Goal: Task Accomplishment & Management: Manage account settings

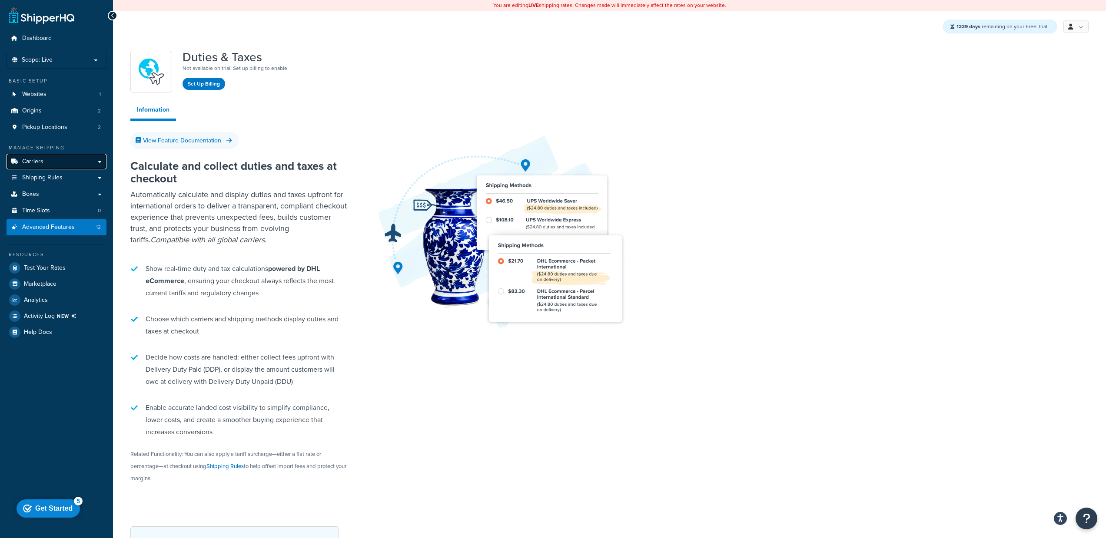
click at [40, 158] on span "Carriers" at bounding box center [32, 161] width 21 height 7
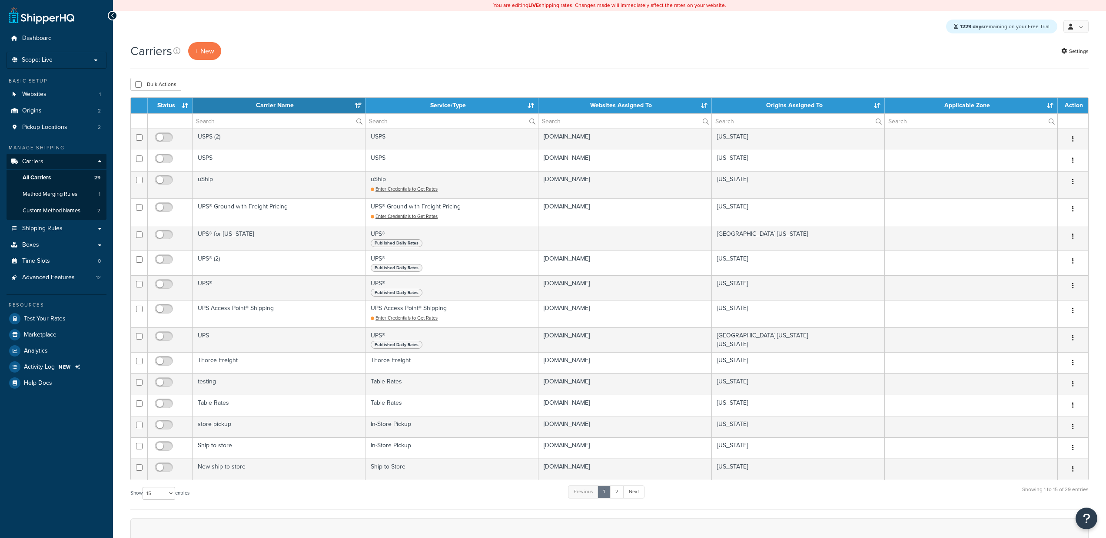
select select "15"
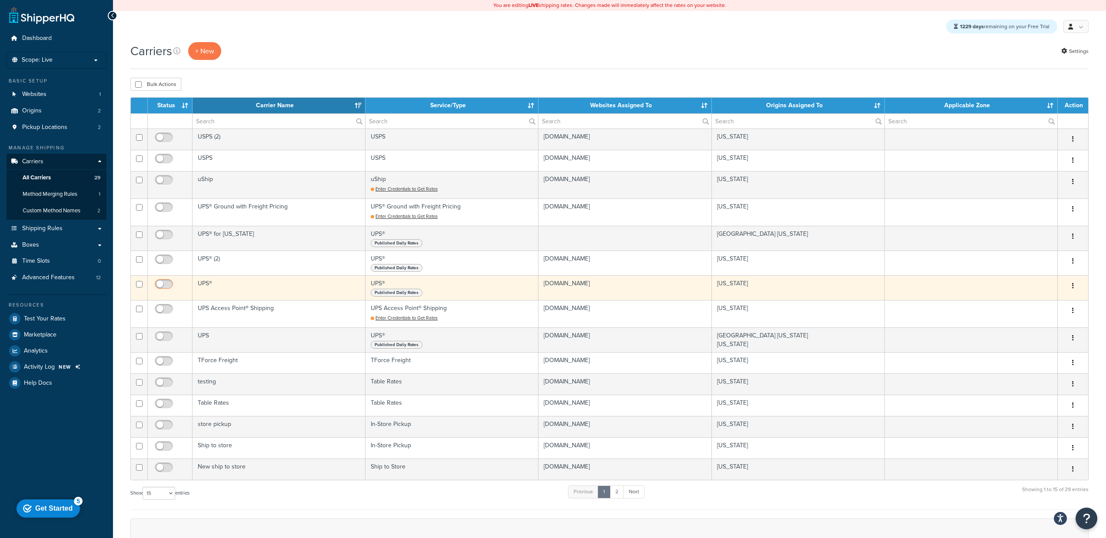
click at [162, 285] on input "checkbox" at bounding box center [165, 286] width 24 height 11
checkbox input "true"
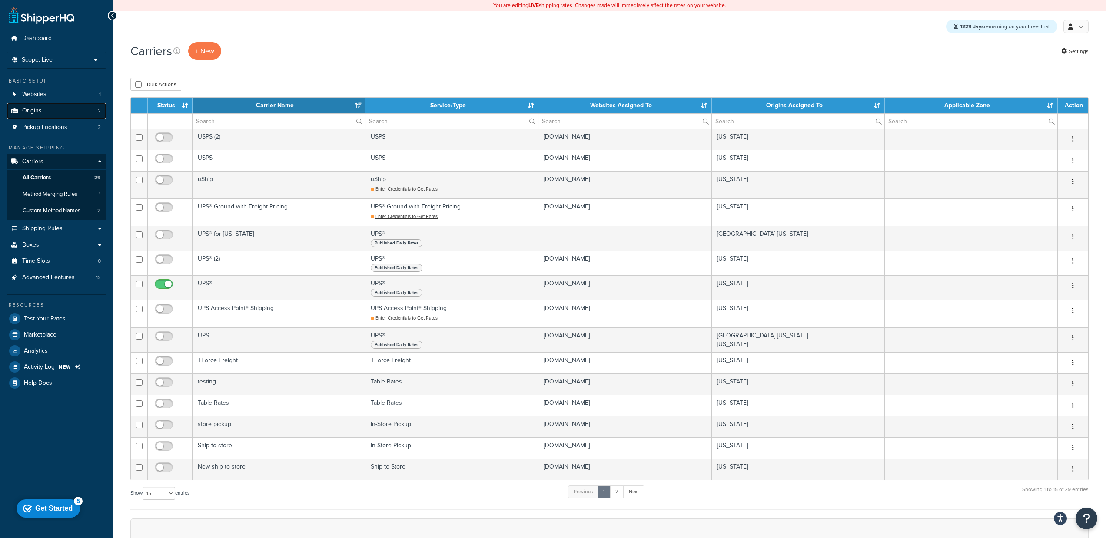
click at [65, 111] on link "Origins 2" at bounding box center [57, 111] width 100 height 16
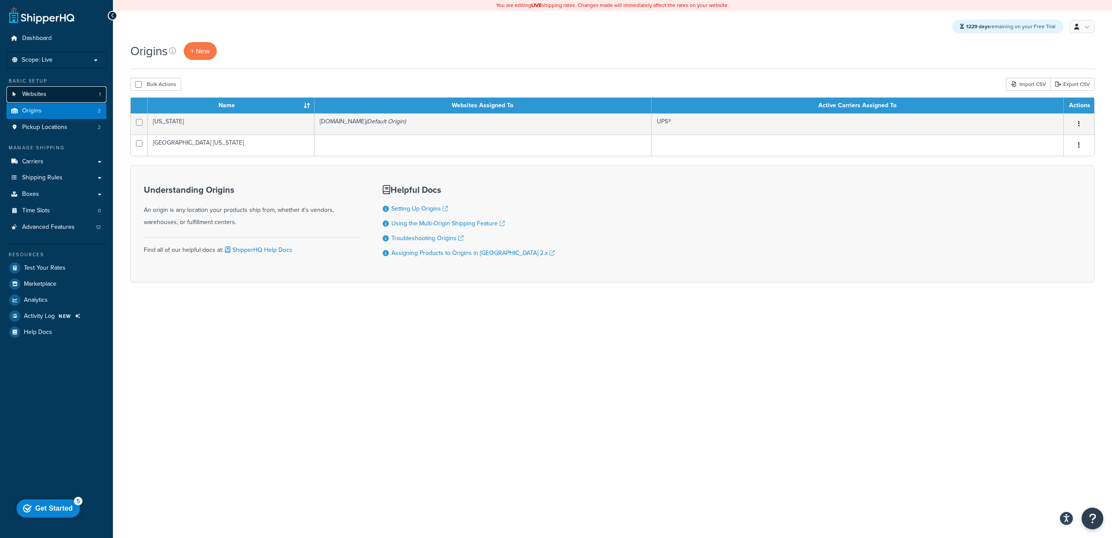
click at [36, 91] on span "Websites" at bounding box center [34, 94] width 24 height 7
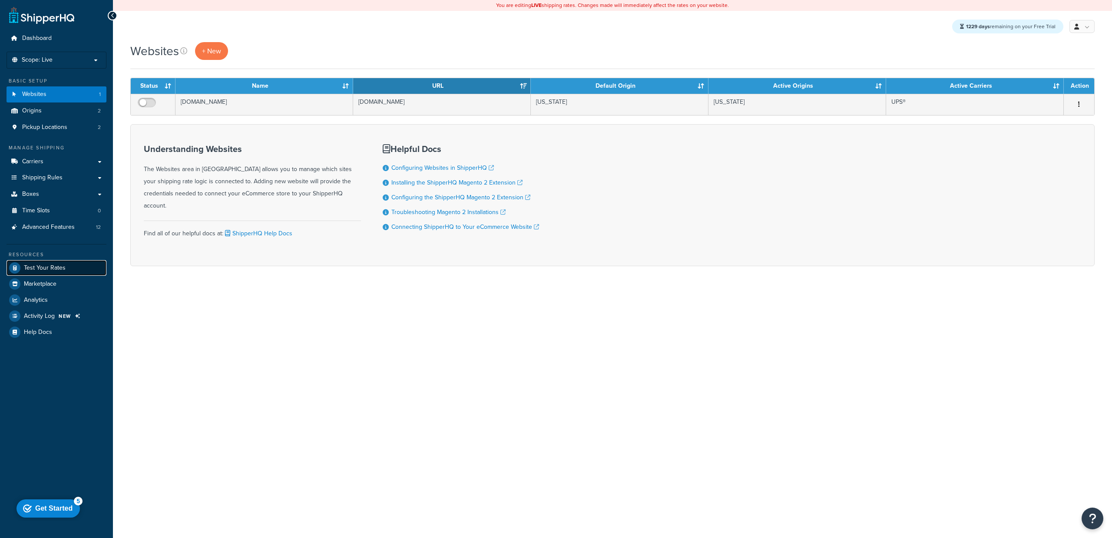
click at [53, 265] on span "Test Your Rates" at bounding box center [45, 268] width 42 height 7
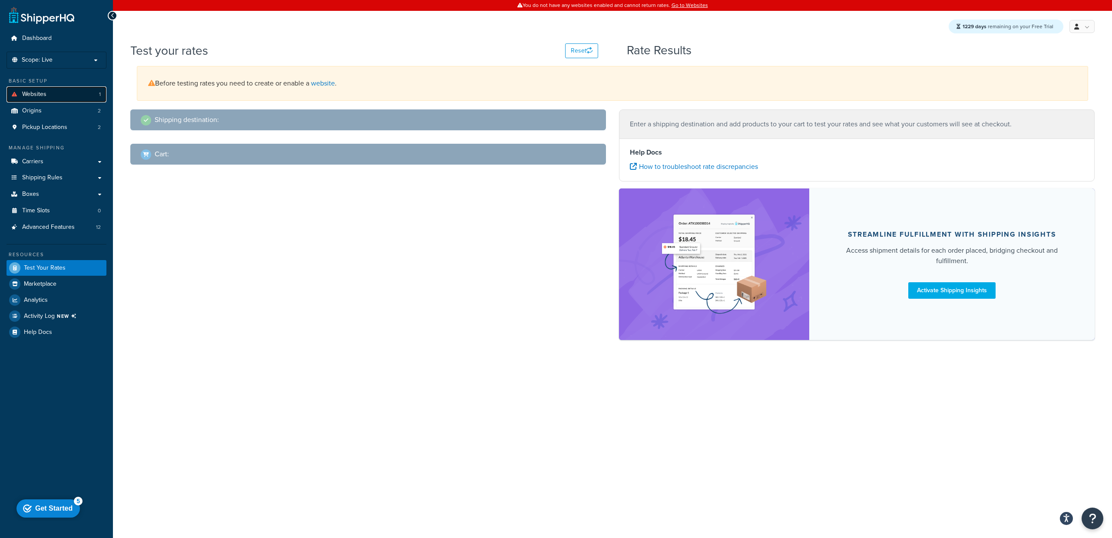
click at [63, 96] on link "Websites 1" at bounding box center [57, 94] width 100 height 16
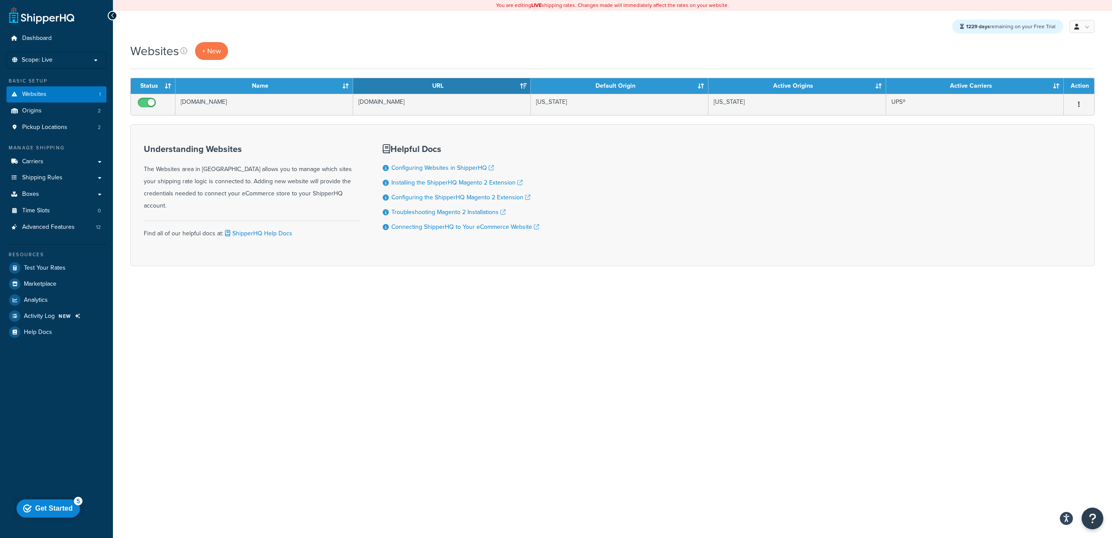
click at [512, 421] on div "You are editing LIVE shipping rates. Changes made will immediately affect the r…" at bounding box center [612, 269] width 999 height 538
click at [38, 158] on span "Carriers" at bounding box center [32, 161] width 21 height 7
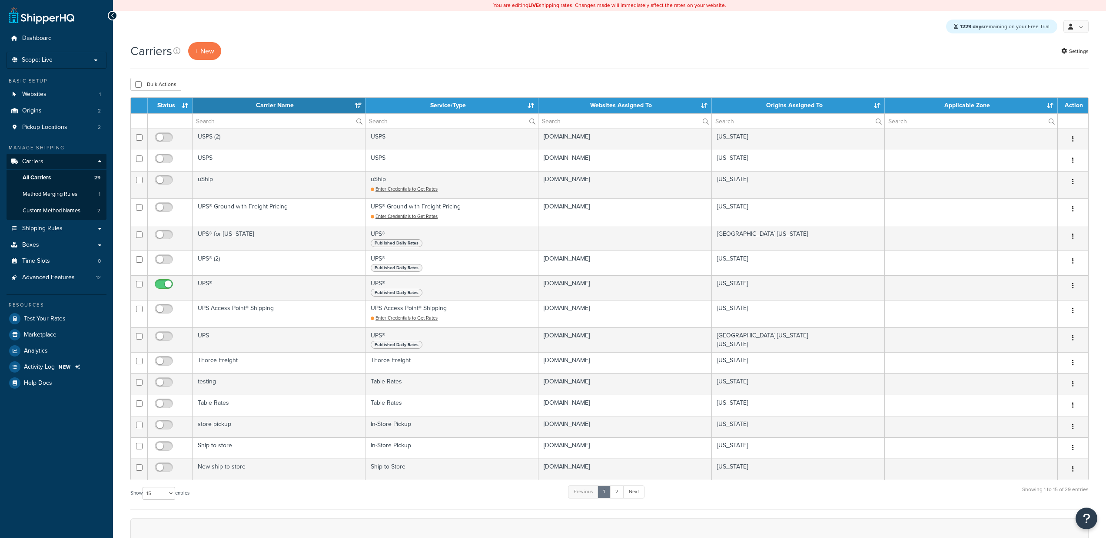
select select "15"
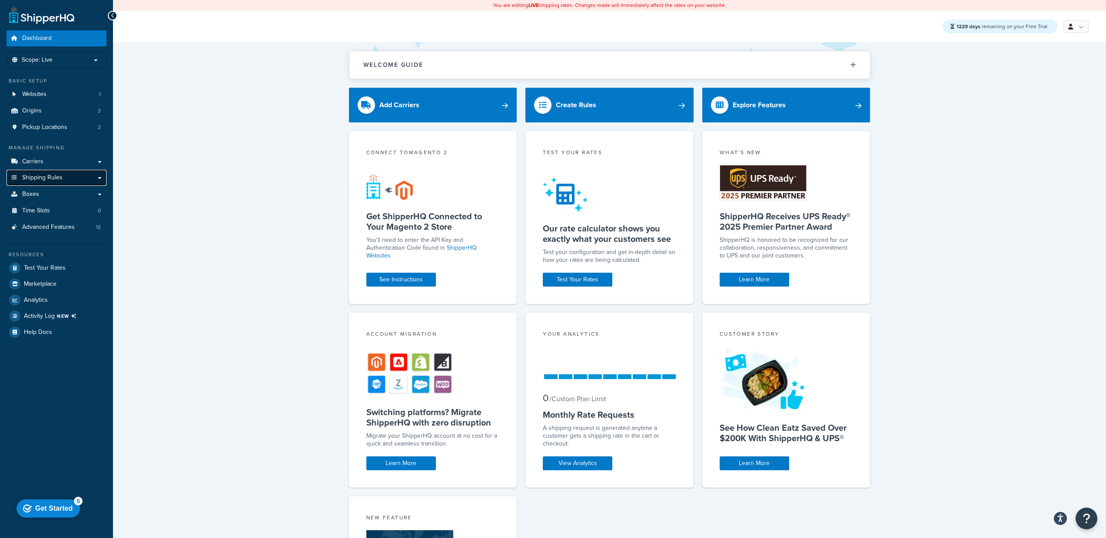
click at [69, 177] on link "Shipping Rules" at bounding box center [57, 178] width 100 height 16
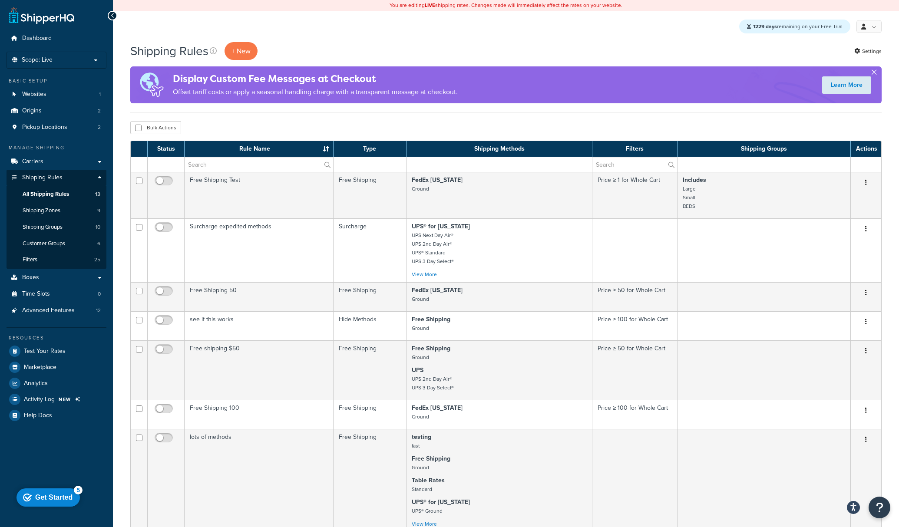
click at [875, 73] on button "button" at bounding box center [874, 74] width 2 height 2
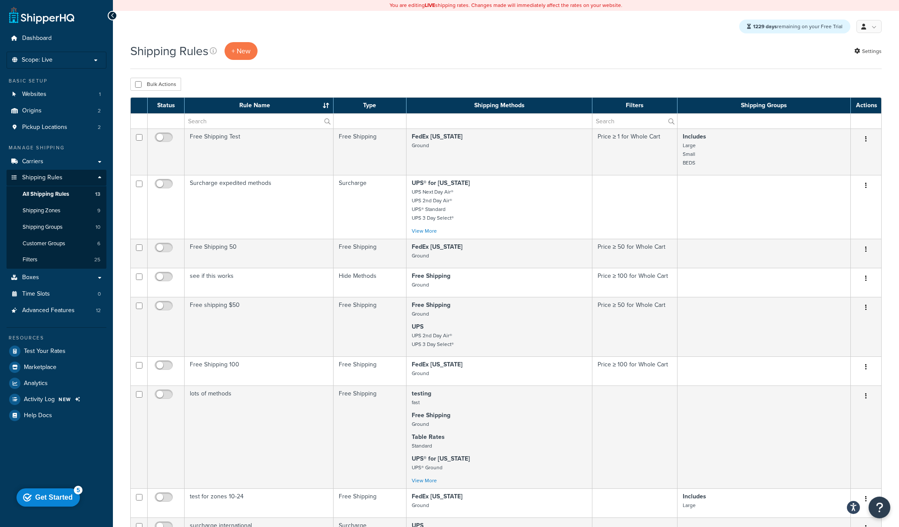
click at [119, 164] on div "Shipping Rules + New Settings Bulk Actions Duplicate Delete Contact Us Send Us …" at bounding box center [506, 445] width 786 height 807
click at [349, 60] on div "Shipping Rules + New Settings" at bounding box center [506, 55] width 752 height 27
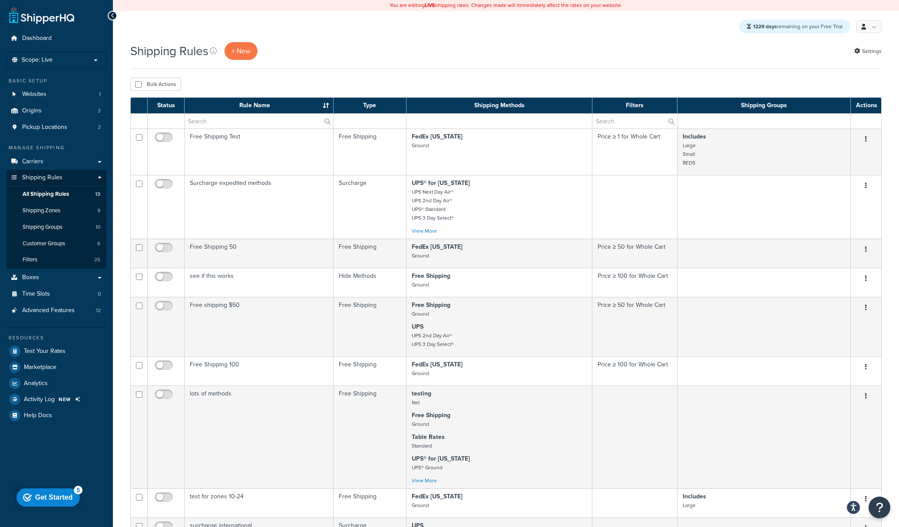
drag, startPoint x: 747, startPoint y: 164, endPoint x: 706, endPoint y: 67, distance: 105.4
click at [706, 67] on div "Shipping Rules + New Settings Bulk Actions Duplicate Delete Contact Us Send Us …" at bounding box center [506, 445] width 786 height 807
click at [704, 58] on div "Shipping Rules + New Settings" at bounding box center [506, 51] width 752 height 18
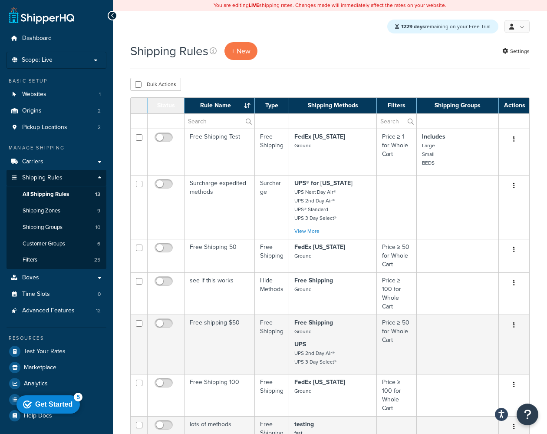
click at [372, 60] on div "Shipping Rules + New Settings" at bounding box center [330, 51] width 400 height 18
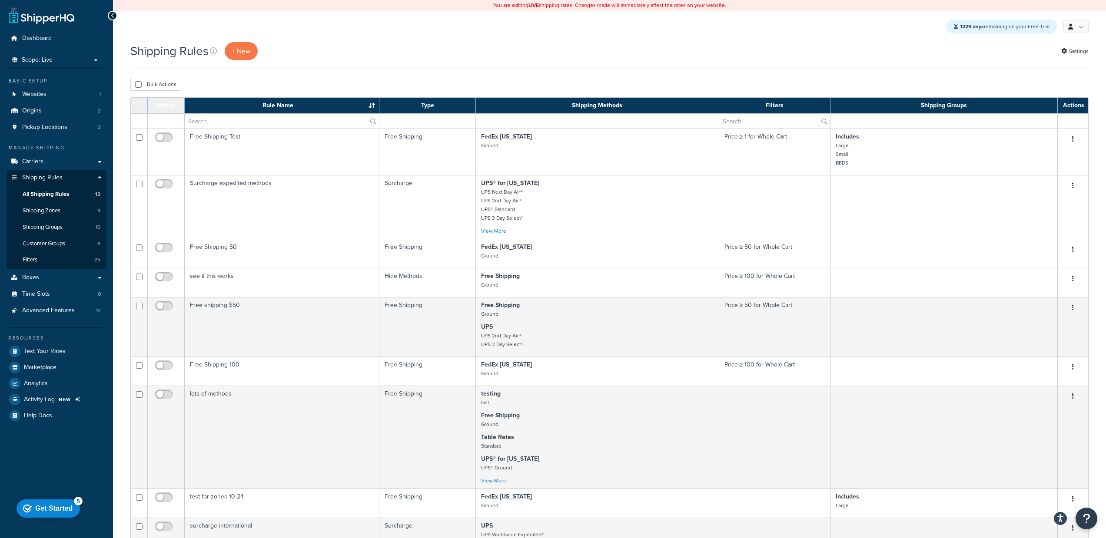
click at [488, 76] on div "Shipping Rules + New Settings Bulk Actions Duplicate Delete Contact Us Send Us …" at bounding box center [609, 445] width 993 height 807
click at [389, 43] on div "Shipping Rules + New Settings" at bounding box center [609, 51] width 958 height 18
click at [216, 51] on icon at bounding box center [213, 50] width 7 height 7
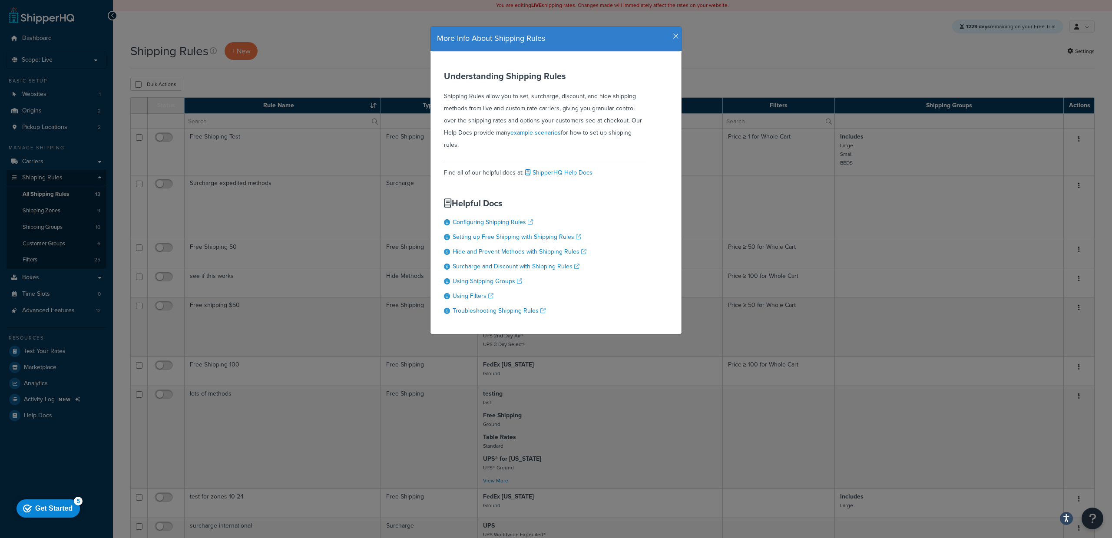
click at [675, 36] on icon "button" at bounding box center [676, 37] width 6 height 8
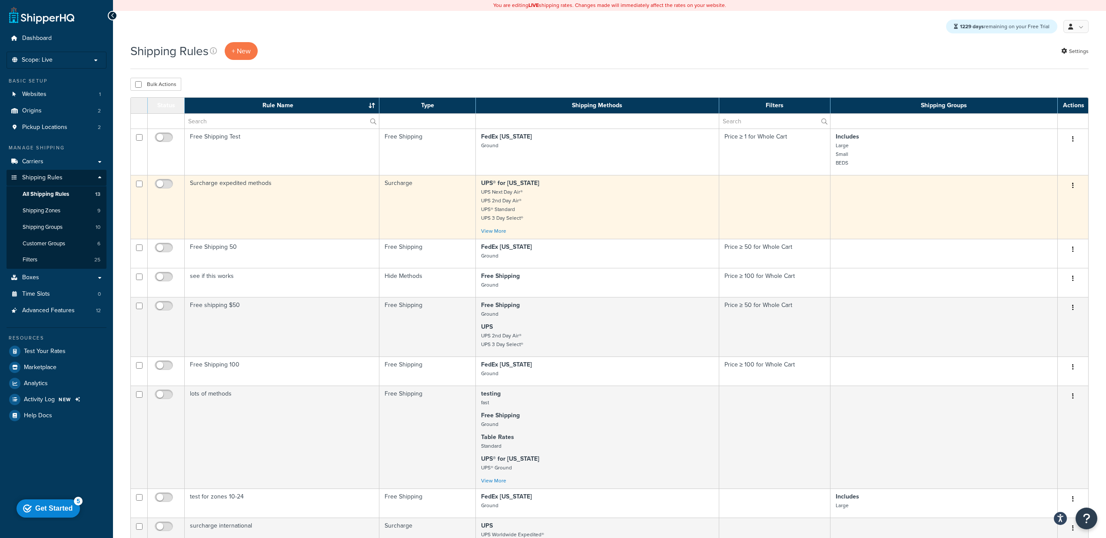
click at [247, 211] on td "Surcharge expedited methods" at bounding box center [282, 207] width 195 height 64
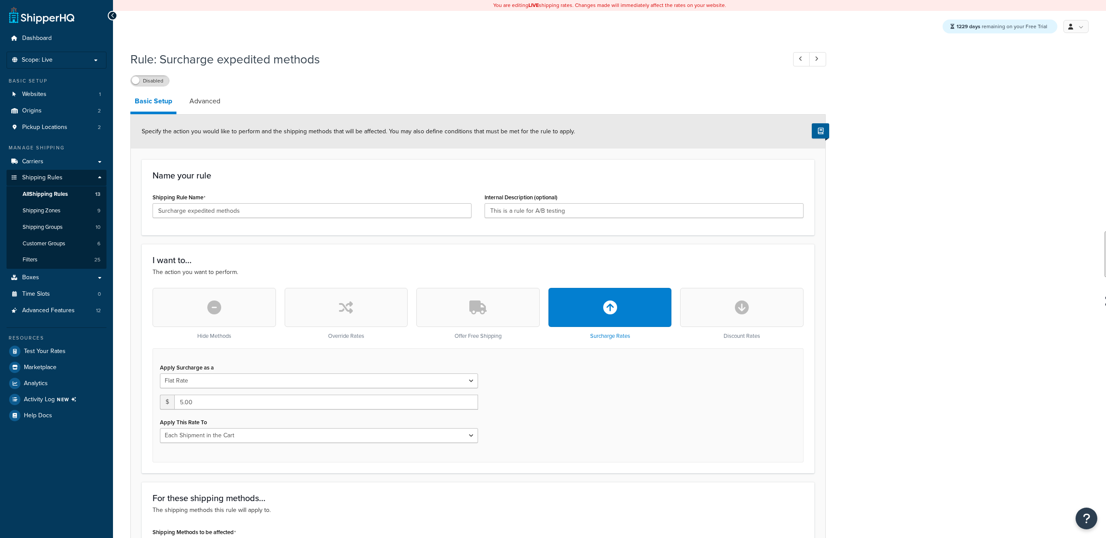
click at [204, 103] on link "Advanced" at bounding box center [205, 101] width 40 height 21
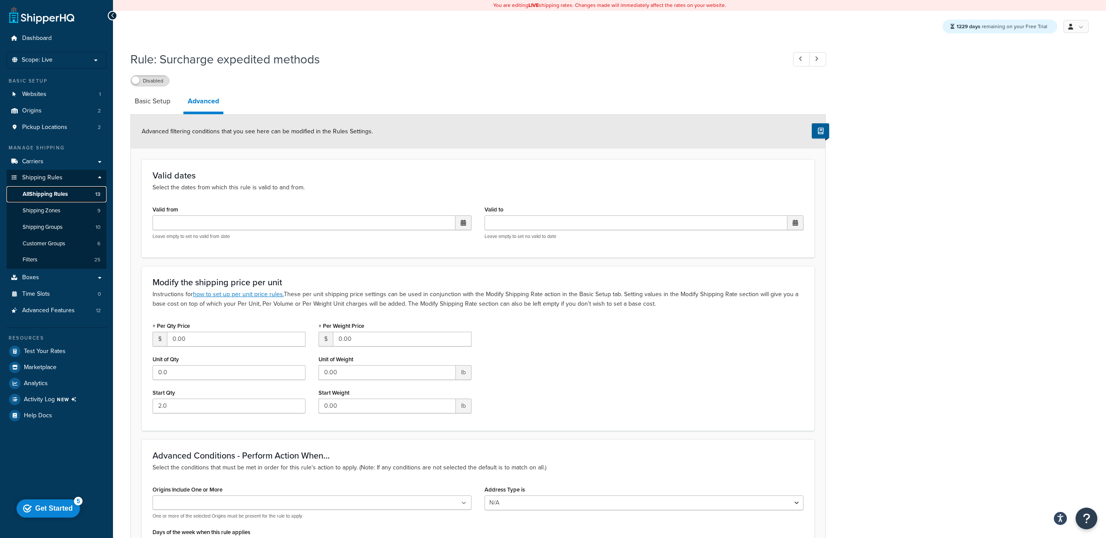
click at [59, 194] on span "All Shipping Rules" at bounding box center [45, 194] width 45 height 7
click at [687, 239] on p "Leave empty to set no valid to date" at bounding box center [643, 236] width 319 height 7
click at [127, 100] on div "Rule: Surcharge expedited methods Disabled Basic Setup Advanced Advanced filter…" at bounding box center [609, 483] width 993 height 875
click at [159, 103] on link "Basic Setup" at bounding box center [152, 101] width 44 height 21
select select "CART"
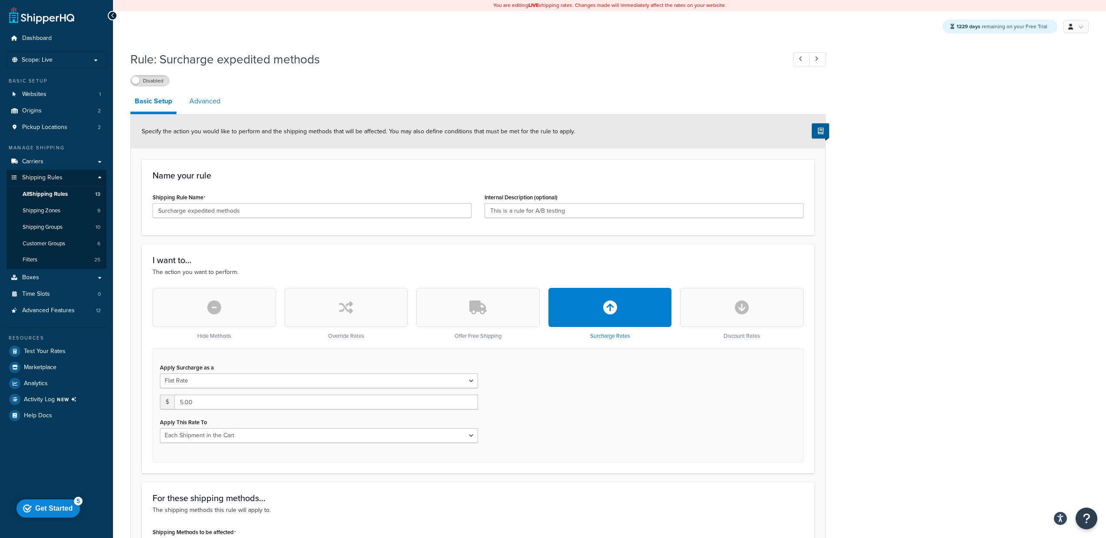
click at [191, 93] on link "Advanced" at bounding box center [205, 101] width 40 height 21
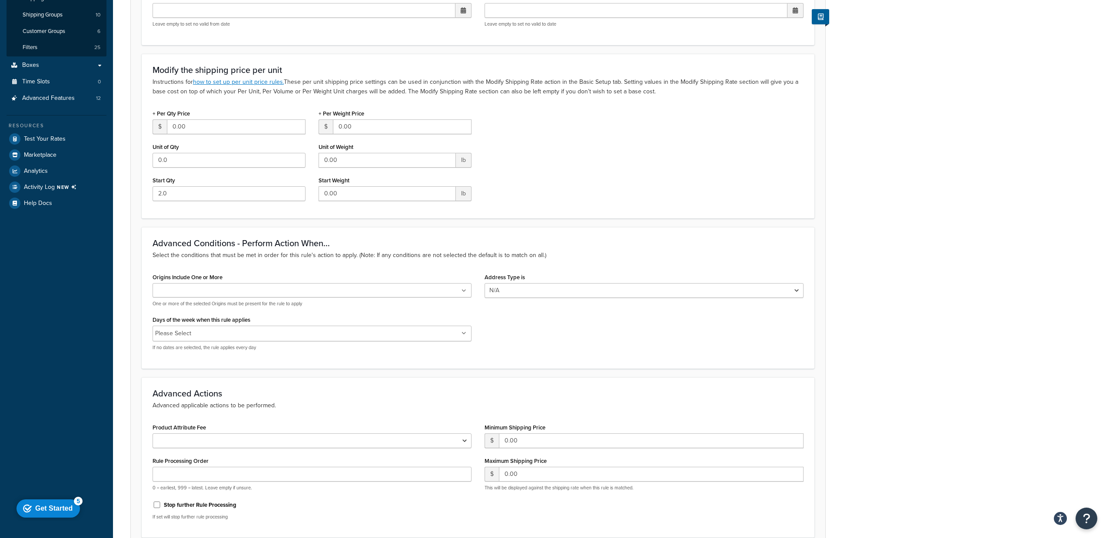
scroll to position [280, 0]
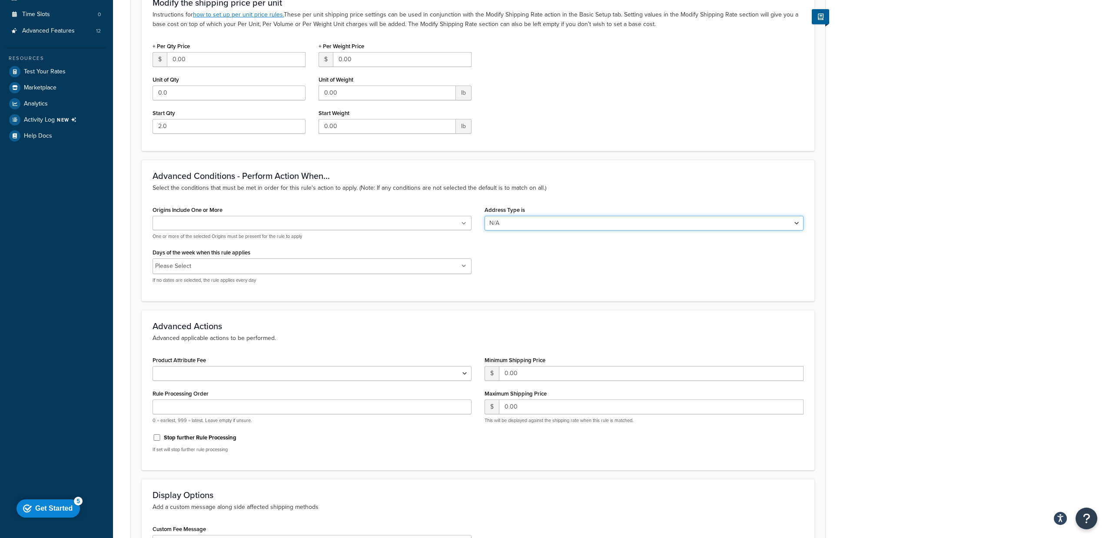
click at [535, 221] on select "N/A Business Residential" at bounding box center [643, 223] width 319 height 15
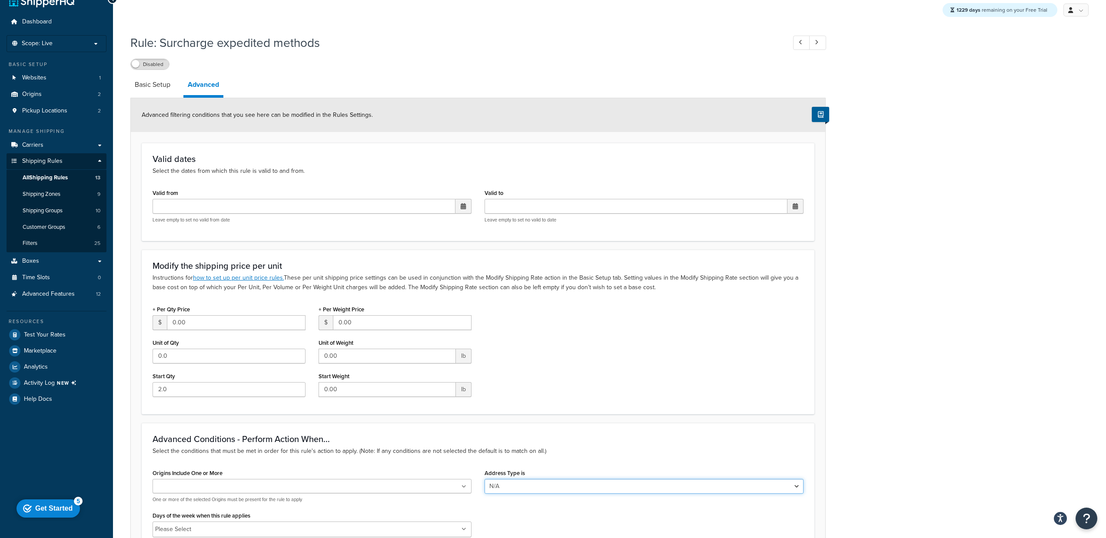
scroll to position [0, 0]
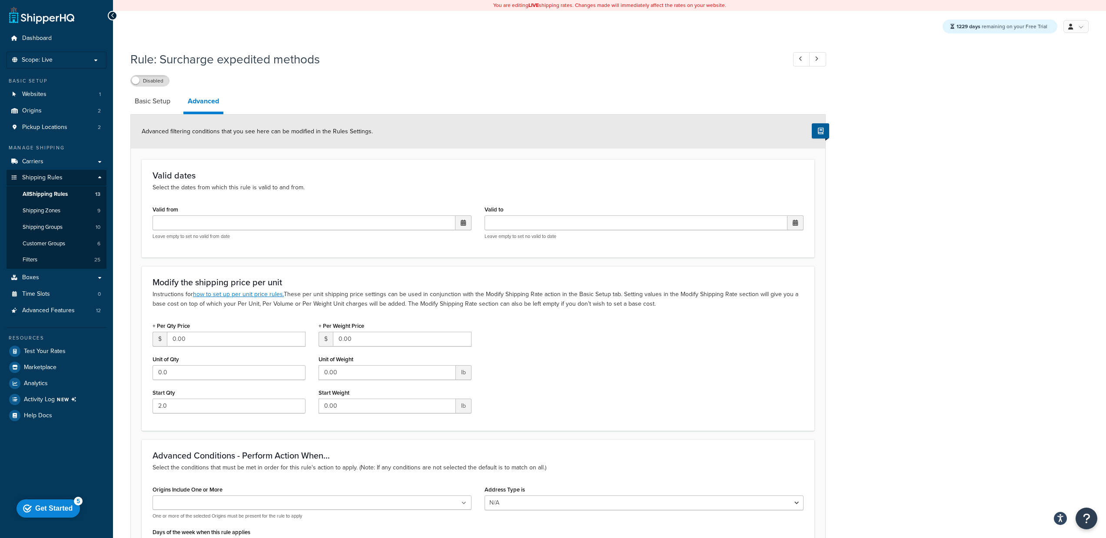
click at [500, 273] on div "Modify the shipping price per unit Instructions for how to set up per unit pric…" at bounding box center [478, 348] width 673 height 165
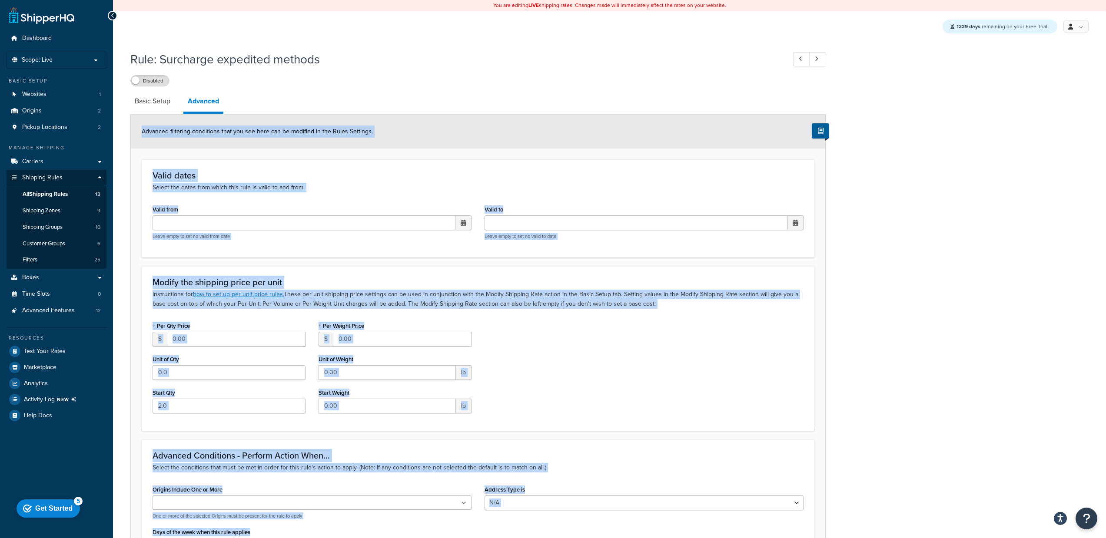
drag, startPoint x: 278, startPoint y: 332, endPoint x: 184, endPoint y: 119, distance: 233.3
click at [185, 117] on form "Advanced filtering conditions that you see here can be modified in the Rules Se…" at bounding box center [478, 507] width 694 height 785
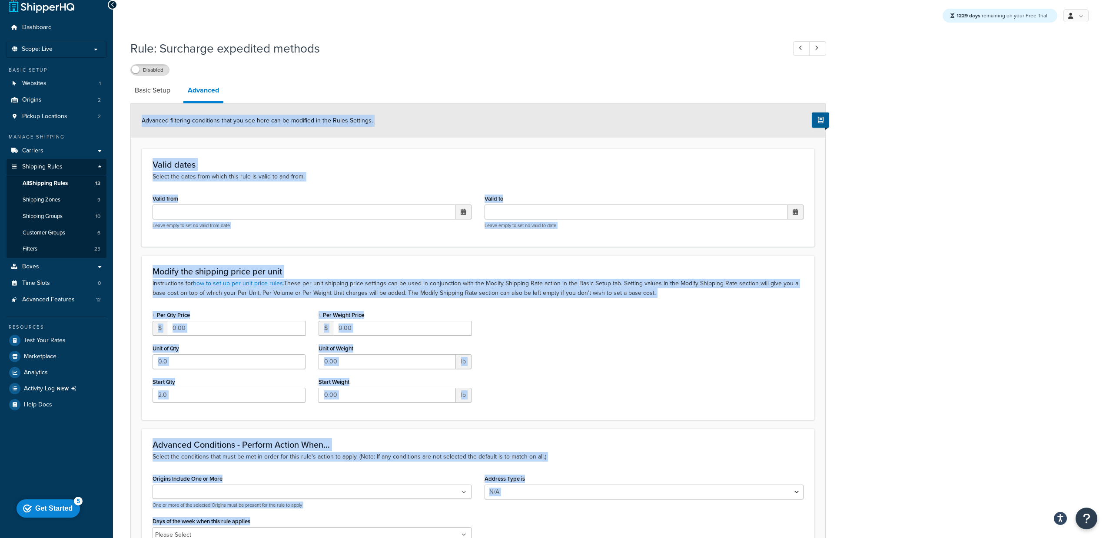
click at [274, 167] on h3 "Valid dates" at bounding box center [478, 165] width 651 height 10
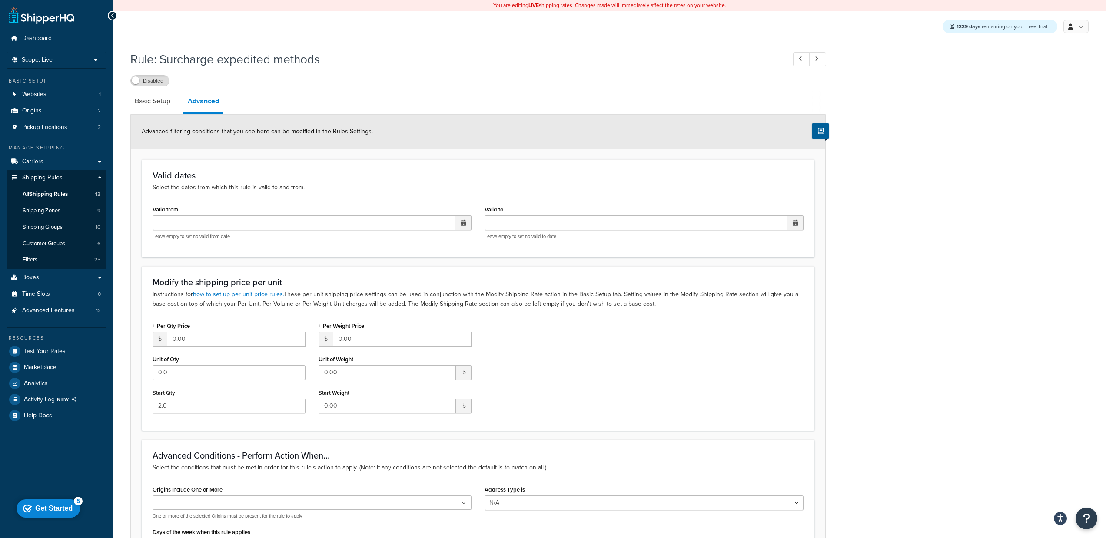
click at [358, 57] on h1 "Rule: Surcharge expedited methods" at bounding box center [453, 59] width 647 height 17
click at [45, 193] on span "All Shipping Rules" at bounding box center [45, 194] width 45 height 7
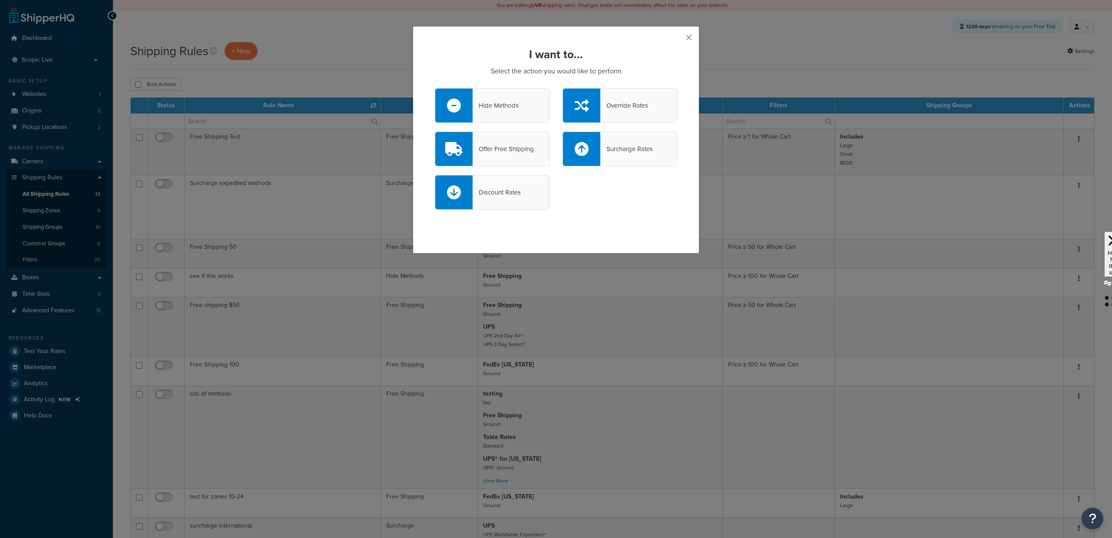
click at [618, 149] on div "Surcharge Rates" at bounding box center [626, 149] width 53 height 12
click at [0, 0] on input "Surcharge Rates" at bounding box center [0, 0] width 0 height 0
select select "CART"
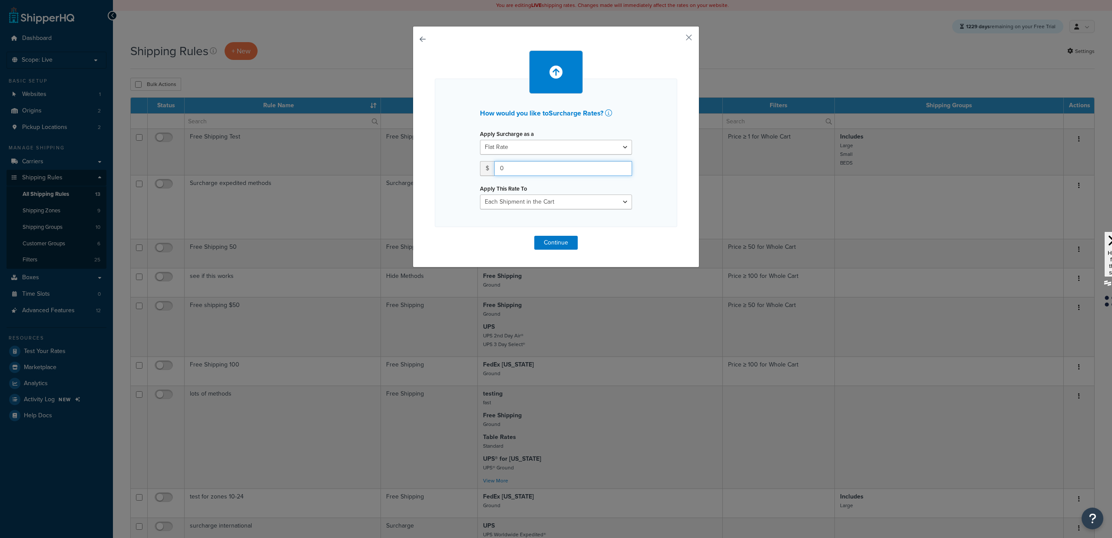
click at [541, 173] on input "0" at bounding box center [563, 168] width 138 height 15
type input "10"
click at [577, 199] on select "Entire Cart Each Shipment in the Cart Each Origin in the Cart Each Shipping Gro…" at bounding box center [556, 202] width 152 height 15
select select "LOCATION"
click at [480, 195] on select "Entire Cart Each Shipment in the Cart Each Origin in the Cart Each Shipping Gro…" at bounding box center [556, 202] width 152 height 15
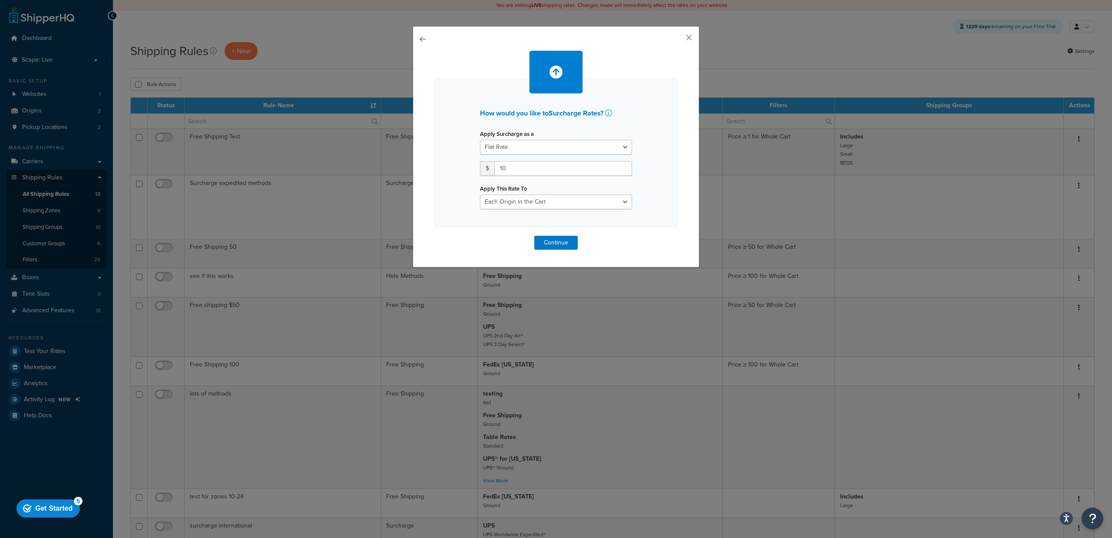
click at [672, 222] on div "How would you like to Surcharge Rates ? Apply Surcharge as a Flat Rate Percenta…" at bounding box center [556, 153] width 242 height 149
click at [560, 241] on button "Continue" at bounding box center [555, 243] width 43 height 14
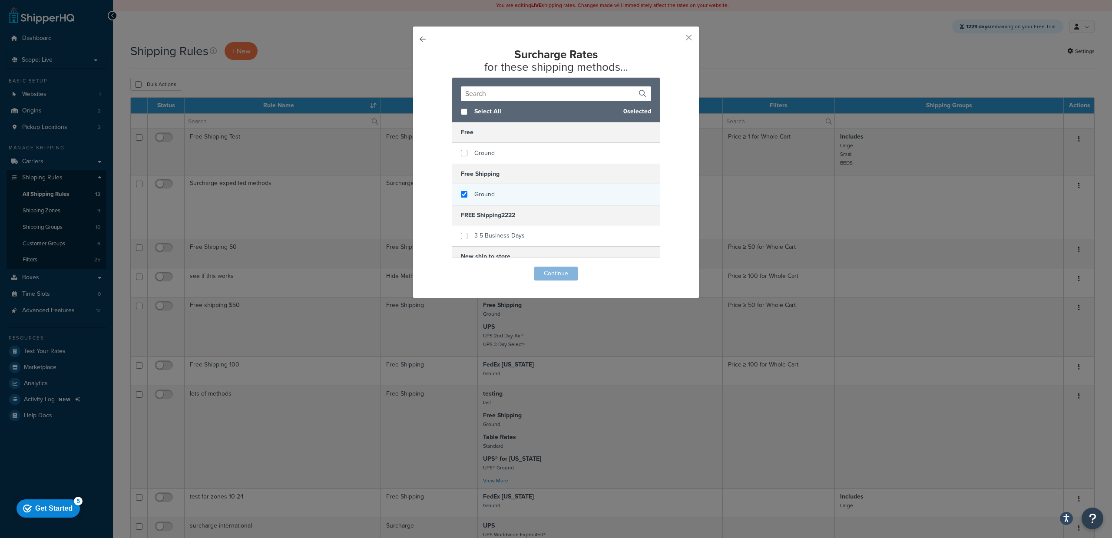
checkbox input "true"
click at [515, 192] on div "Ground" at bounding box center [556, 194] width 208 height 21
click at [555, 273] on button "Continue" at bounding box center [555, 274] width 43 height 14
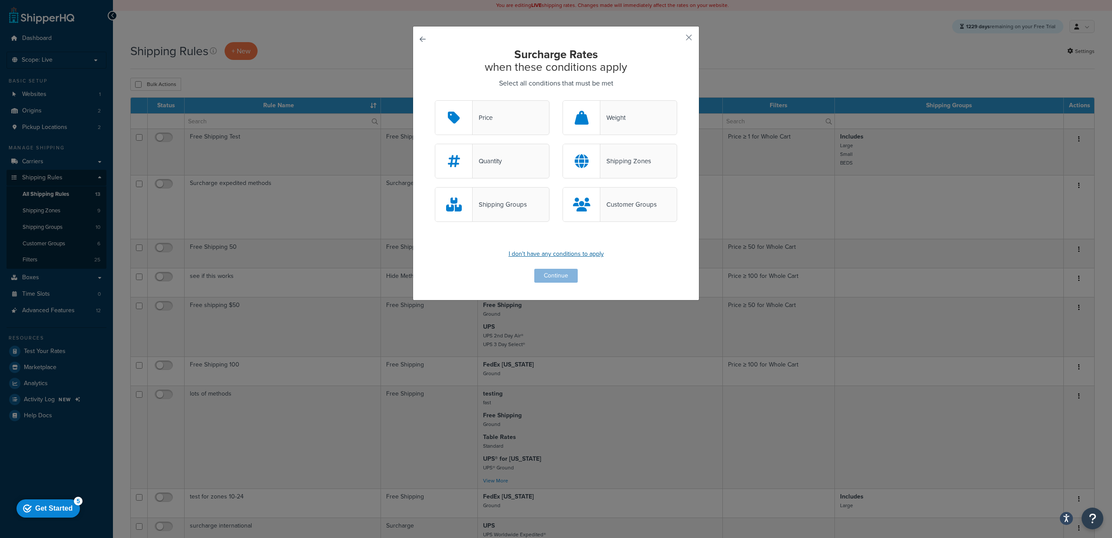
click at [547, 253] on p "I don't have any conditions to apply" at bounding box center [556, 254] width 242 height 12
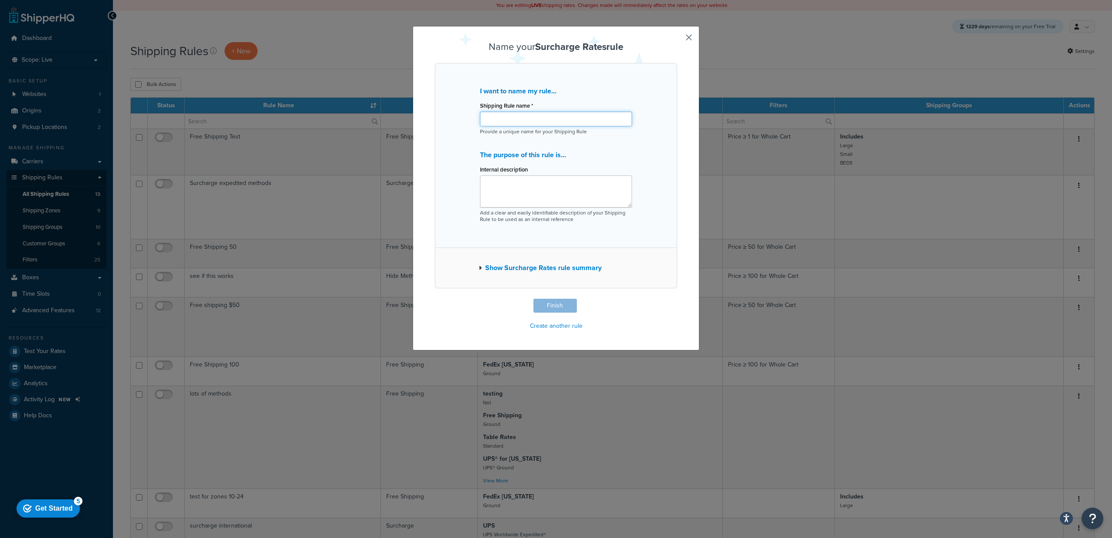
click at [504, 116] on input "Shipping Rule name *" at bounding box center [556, 119] width 152 height 15
type input "fdadfafafdfffffff"
click at [555, 304] on button "Finish" at bounding box center [555, 306] width 43 height 14
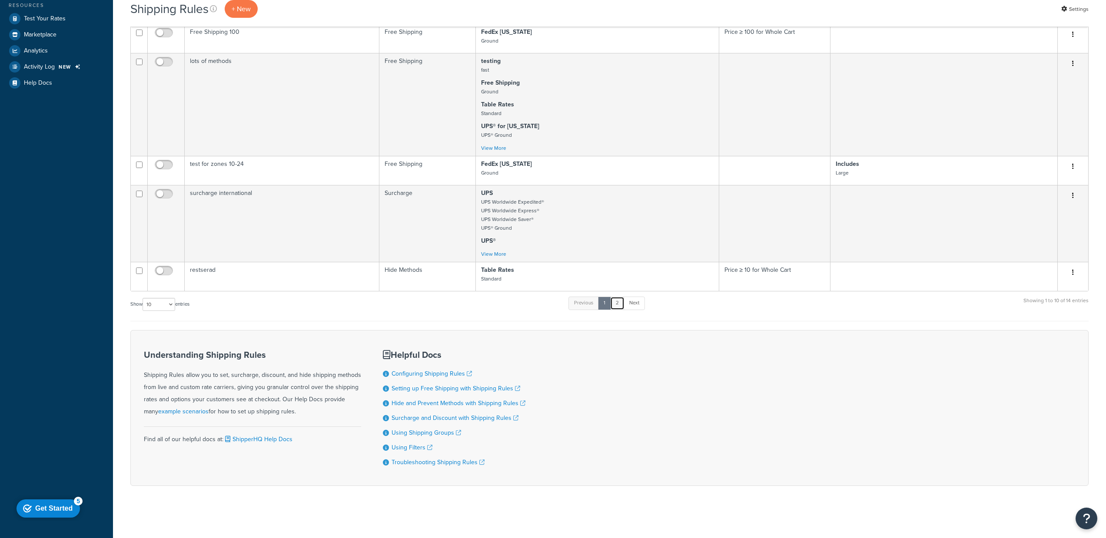
click at [623, 303] on link "2" at bounding box center [617, 303] width 14 height 13
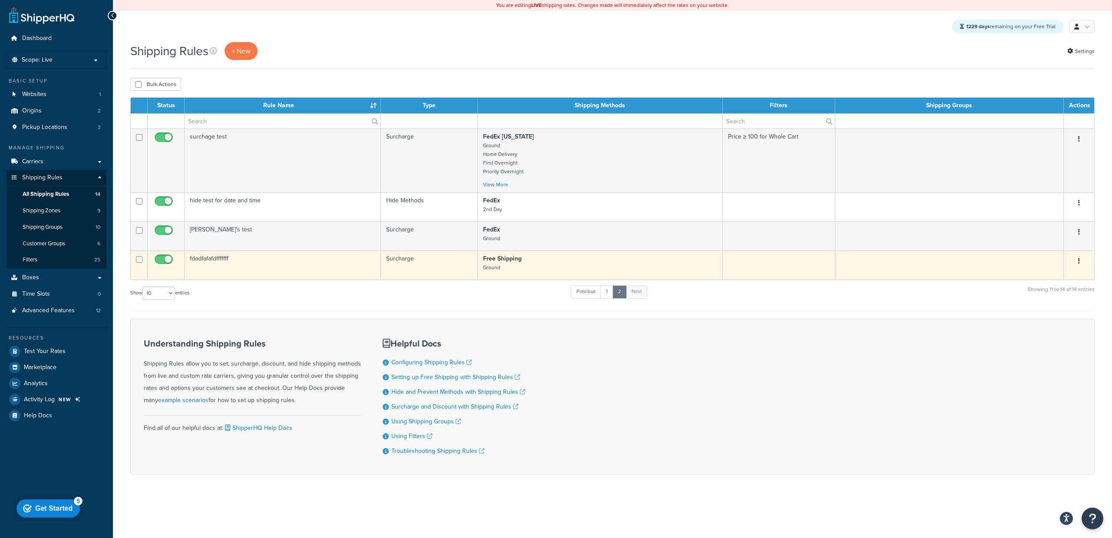
click at [139, 258] on input "checkbox" at bounding box center [139, 259] width 7 height 7
checkbox input "true"
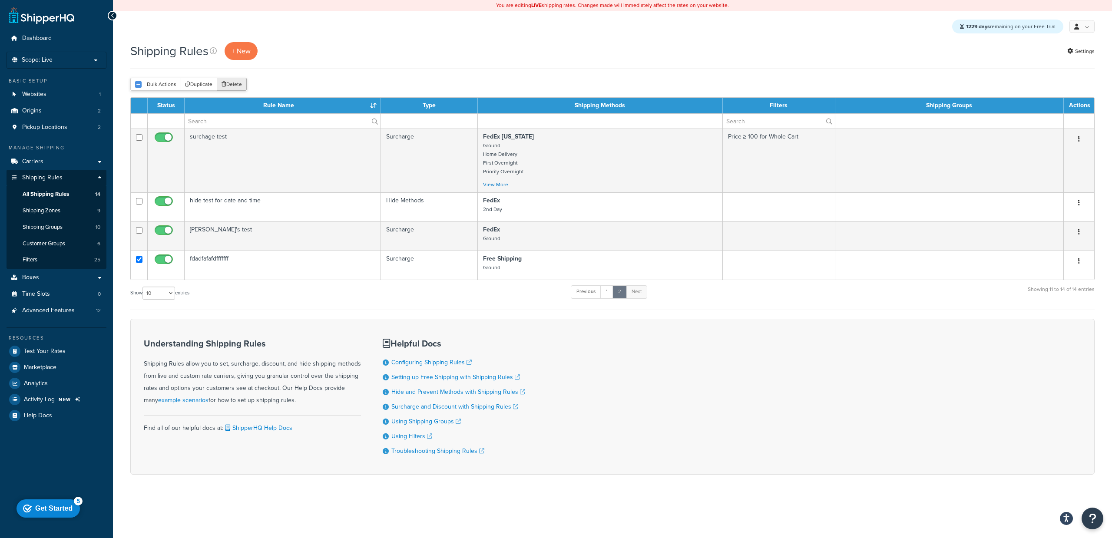
click at [237, 85] on button "Delete" at bounding box center [232, 84] width 30 height 13
click at [491, 52] on div "Shipping Rules + New Settings" at bounding box center [612, 51] width 965 height 18
